Goal: Task Accomplishment & Management: Manage account settings

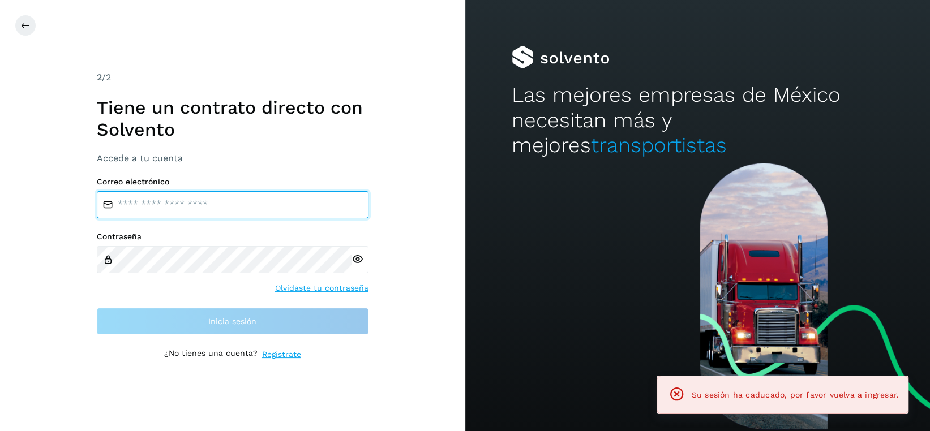
click at [228, 207] on input "email" at bounding box center [233, 204] width 272 height 27
type input "**********"
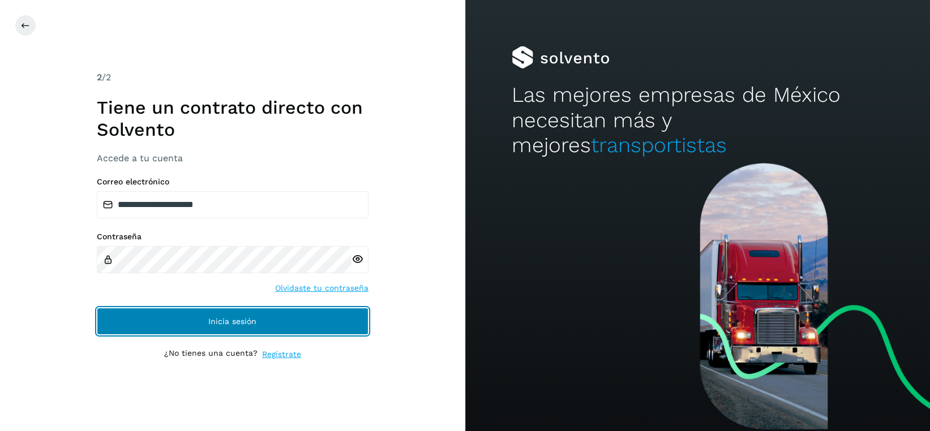
click at [240, 326] on button "Inicia sesión" at bounding box center [233, 321] width 272 height 27
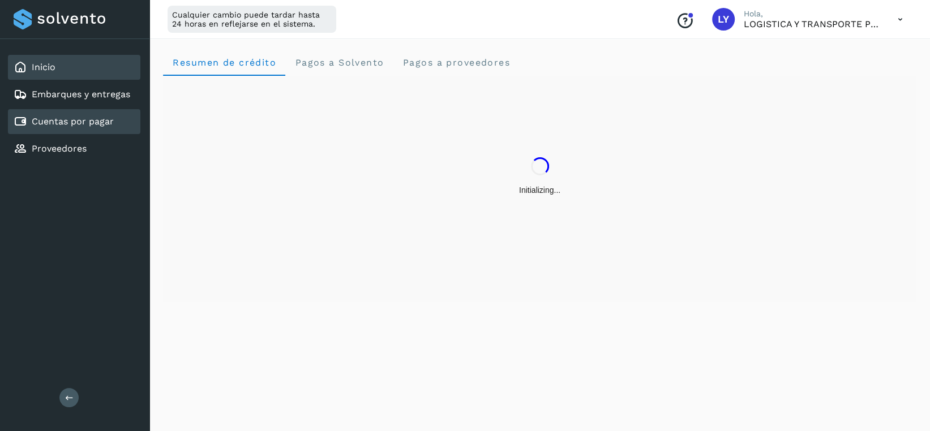
click at [83, 117] on link "Cuentas por pagar" at bounding box center [73, 121] width 82 height 11
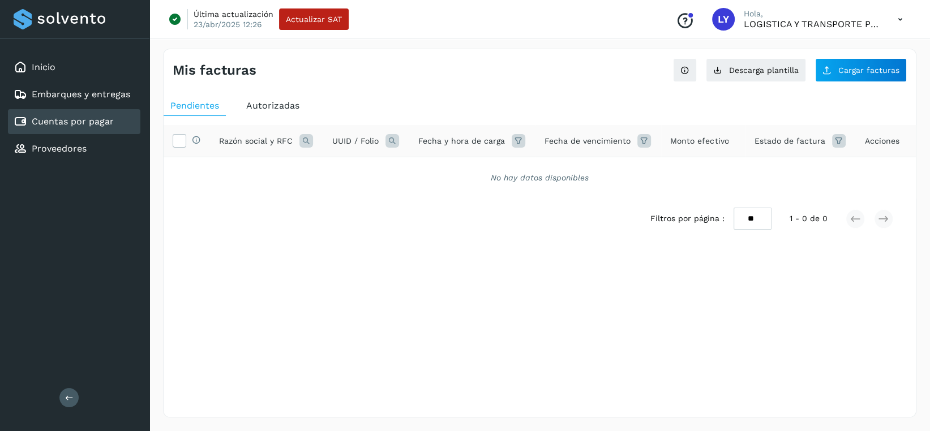
click at [281, 106] on span "Autorizadas" at bounding box center [272, 105] width 53 height 11
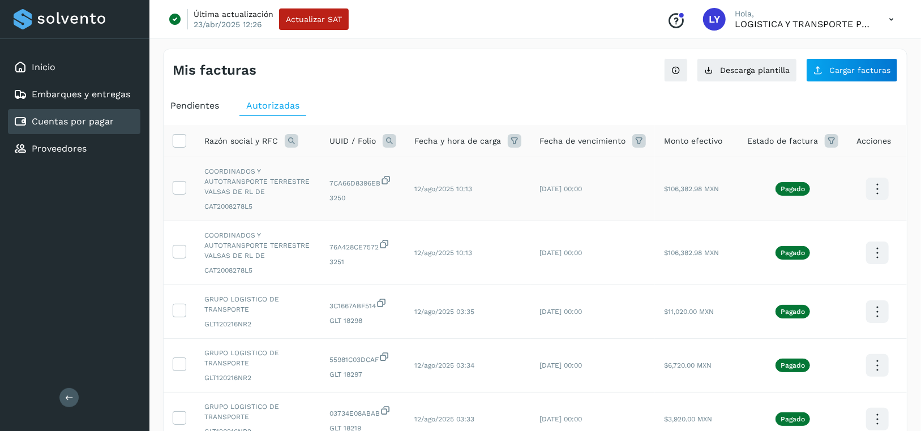
click at [883, 185] on icon at bounding box center [877, 189] width 27 height 27
click at [829, 195] on button "C.Solvento" at bounding box center [820, 201] width 135 height 22
click at [880, 203] on icon at bounding box center [877, 189] width 27 height 27
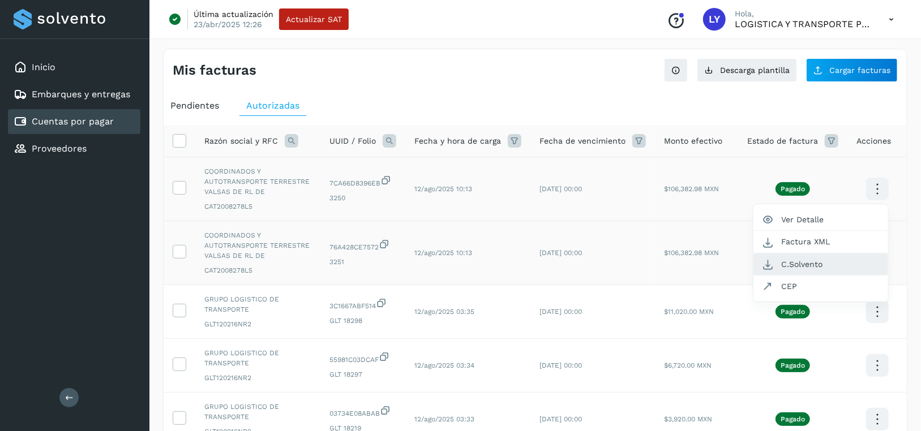
click at [834, 261] on button "C.Solvento" at bounding box center [820, 265] width 135 height 22
